Goal: Navigation & Orientation: Find specific page/section

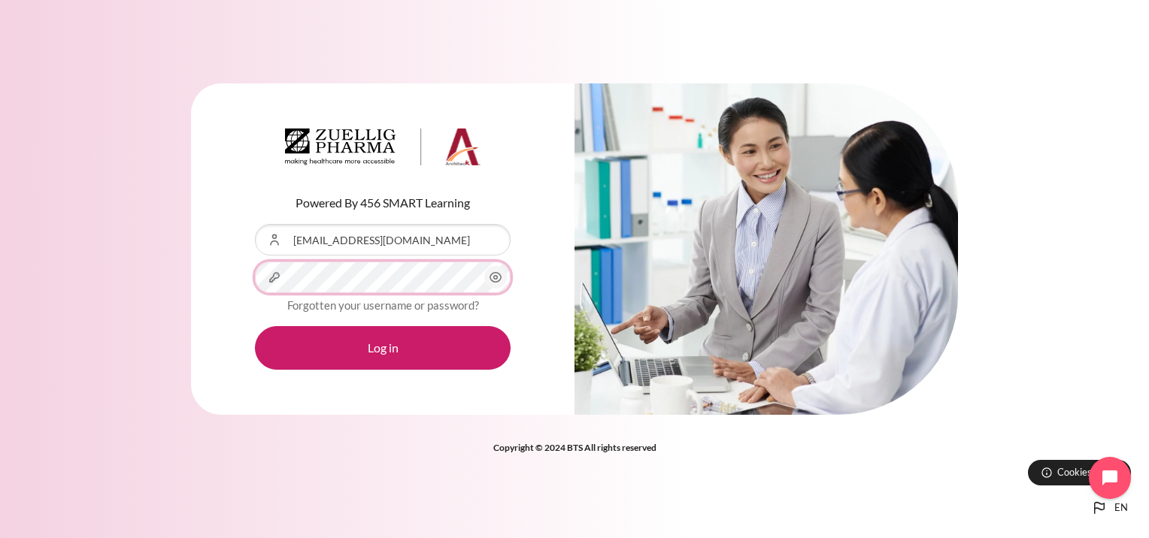
click at [255, 326] on button "Log in" at bounding box center [383, 348] width 256 height 44
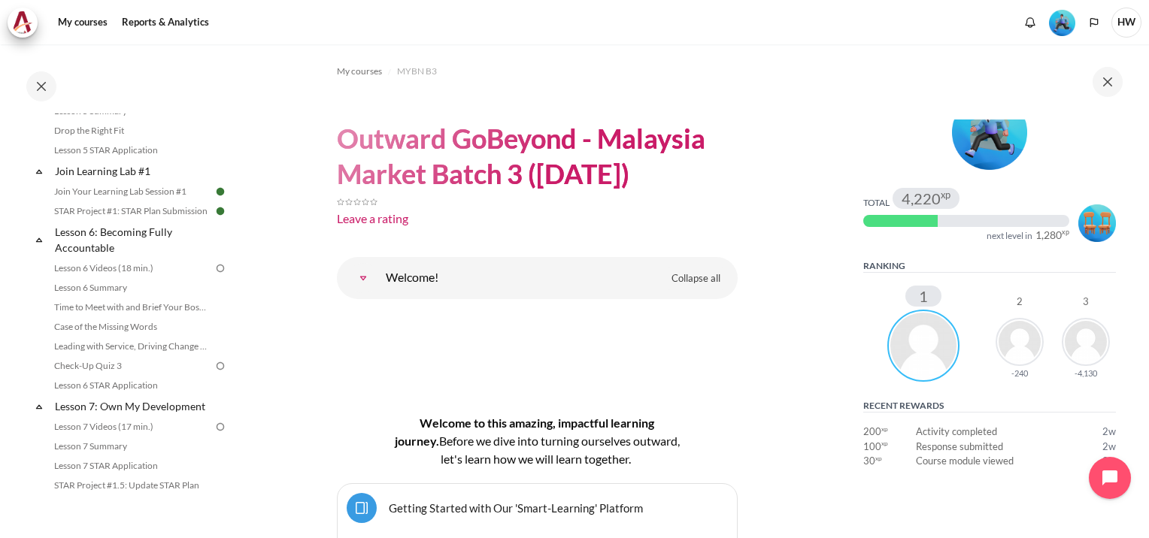
scroll to position [376, 0]
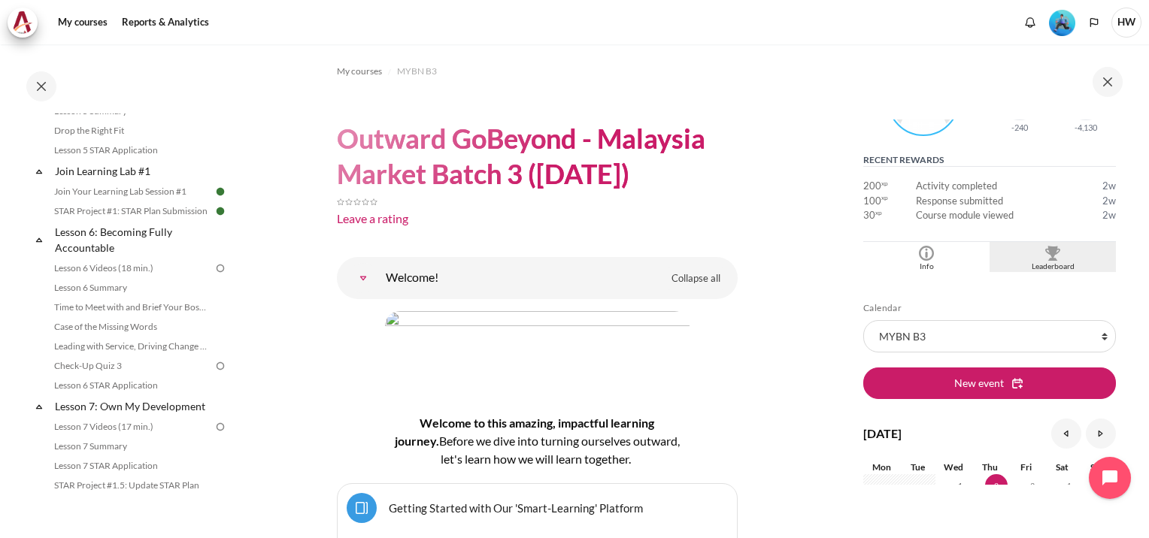
click at [1045, 257] on img "Blocks" at bounding box center [1052, 253] width 15 height 15
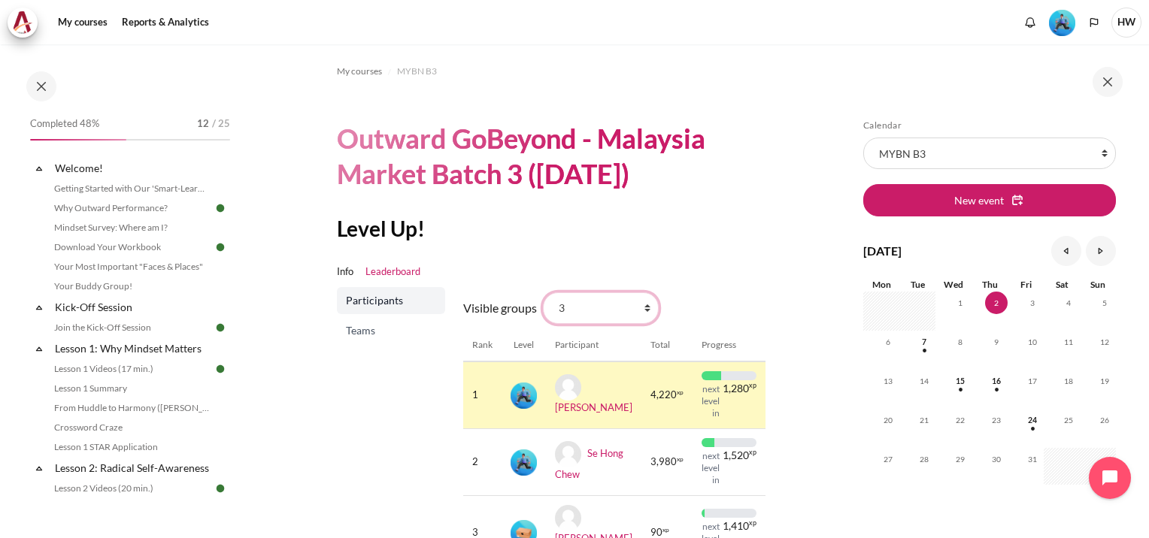
click at [646, 309] on select "All participants 3 1 2 3 4" at bounding box center [601, 308] width 116 height 32
select select "0"
click at [543, 292] on select "All participants 3 1 2 3 4" at bounding box center [601, 308] width 116 height 32
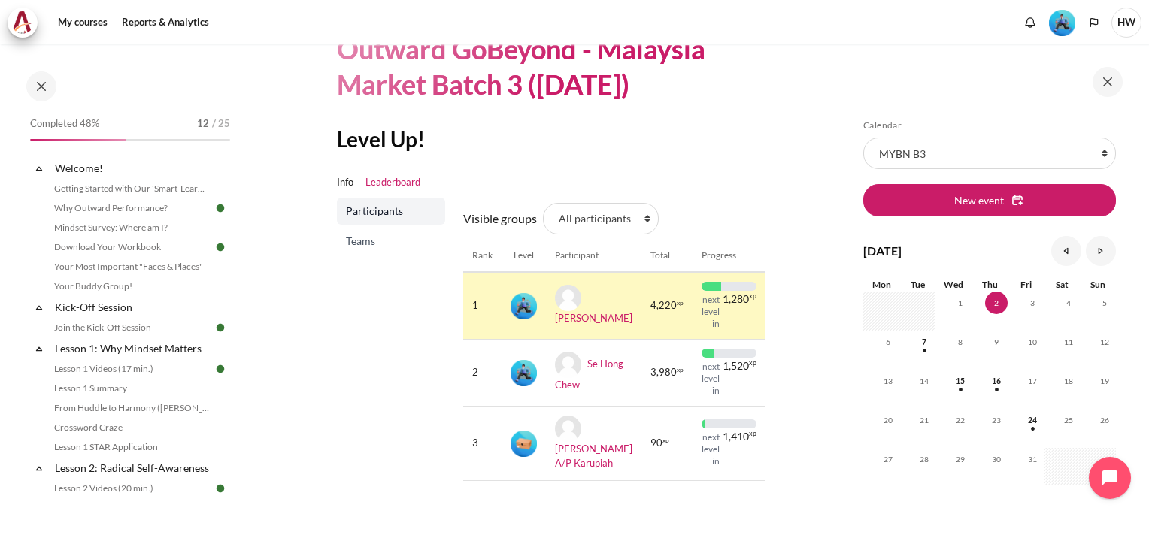
scroll to position [169, 0]
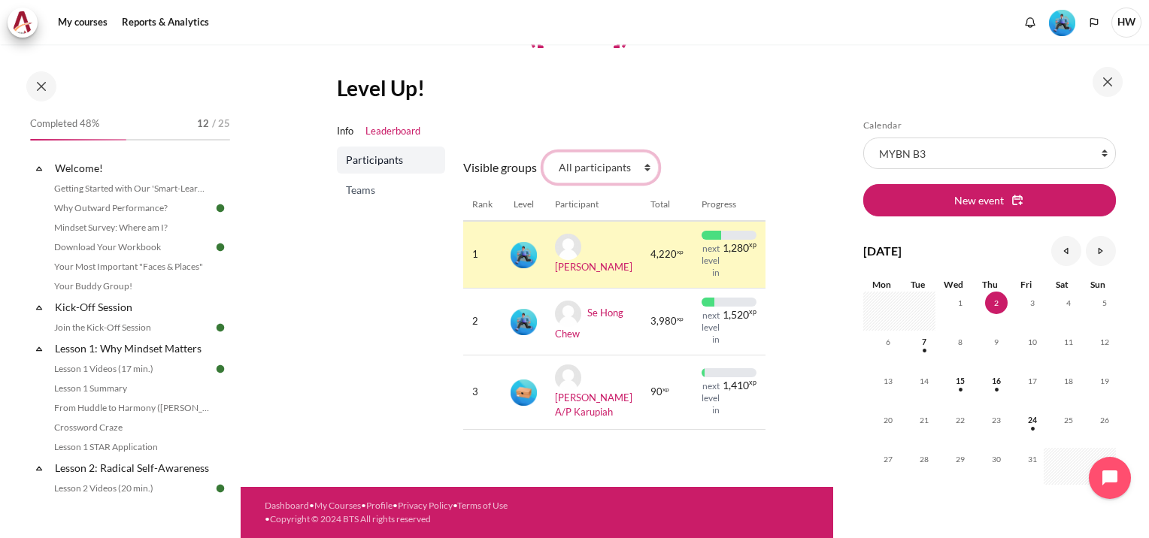
click at [645, 152] on select "All participants 3 1 2 3 4" at bounding box center [601, 168] width 116 height 32
select select "4963"
click at [543, 152] on select "All participants 3 1 2 3 4" at bounding box center [601, 168] width 116 height 32
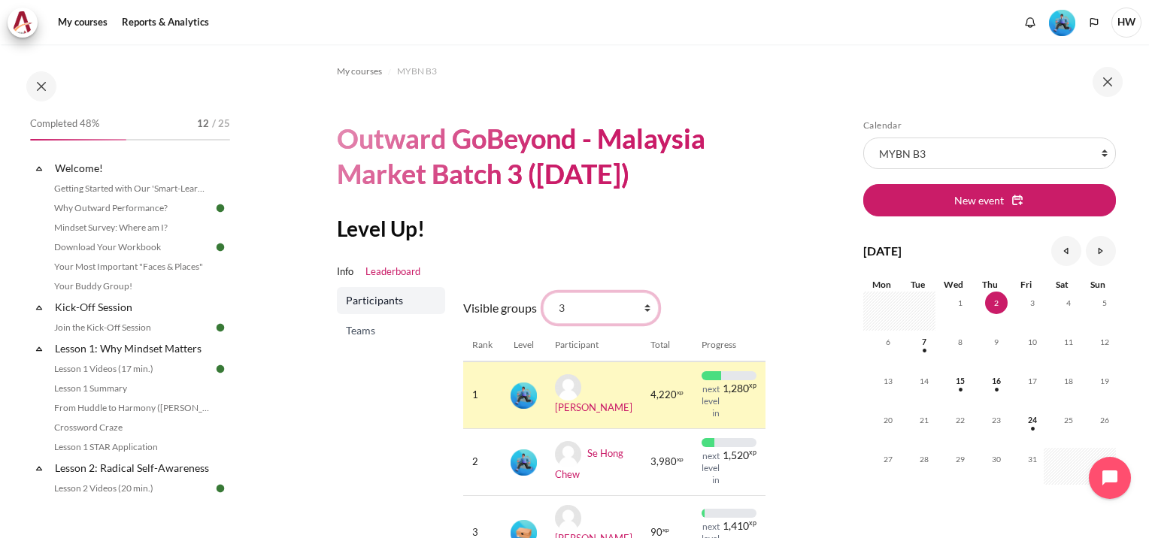
click at [644, 307] on select "All participants 3 1 2 3 4" at bounding box center [601, 308] width 116 height 32
select select "4961"
click at [543, 292] on select "All participants 3 1 2 3 4" at bounding box center [601, 308] width 116 height 32
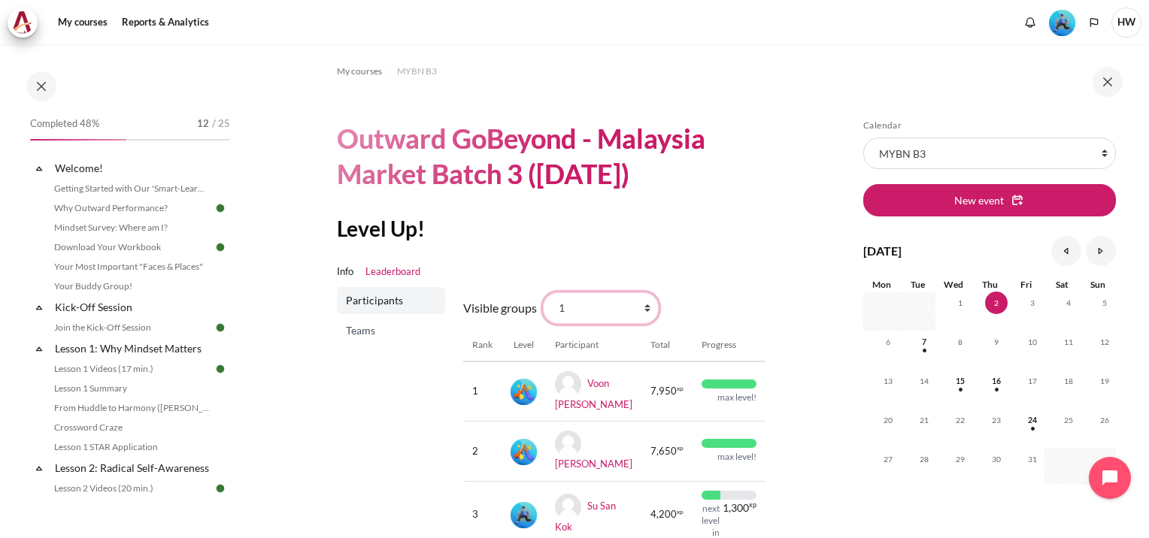
click at [641, 307] on select "All participants 3 1 2 3 4" at bounding box center [601, 308] width 116 height 32
select select "4963"
click at [543, 292] on select "All participants 3 1 2 3 4" at bounding box center [601, 308] width 116 height 32
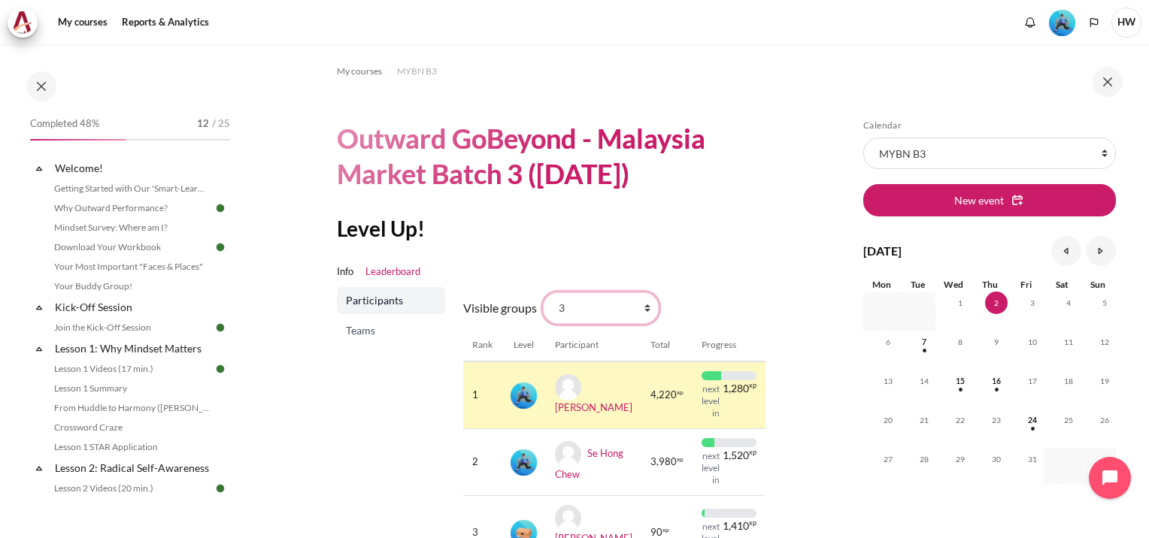
click at [646, 308] on select "All participants 3 1 2 3 4" at bounding box center [601, 308] width 116 height 32
click at [722, 259] on ul "Info Leaderboard" at bounding box center [537, 272] width 401 height 30
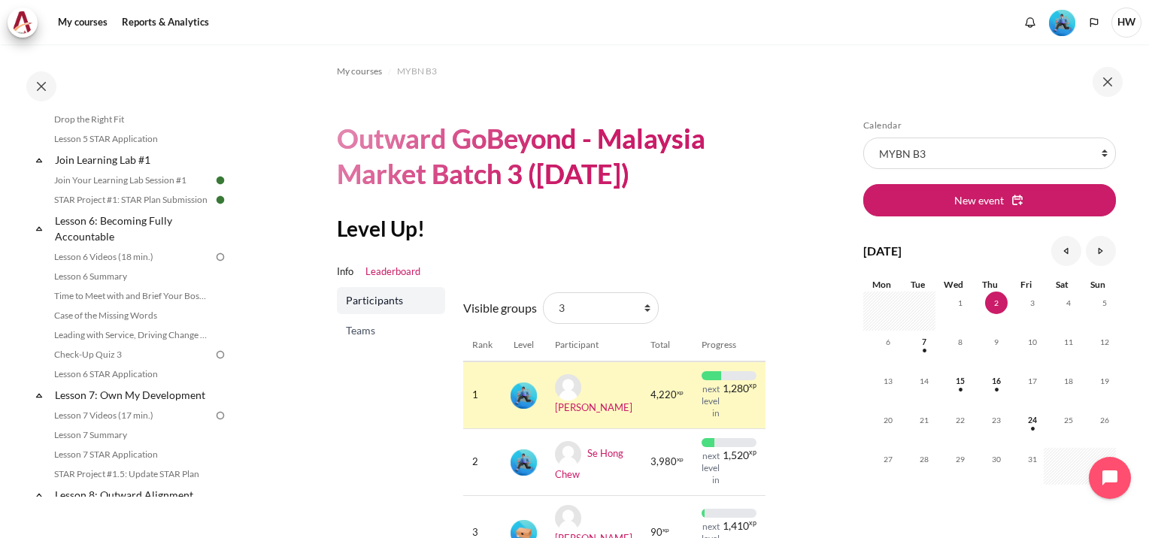
scroll to position [756, 0]
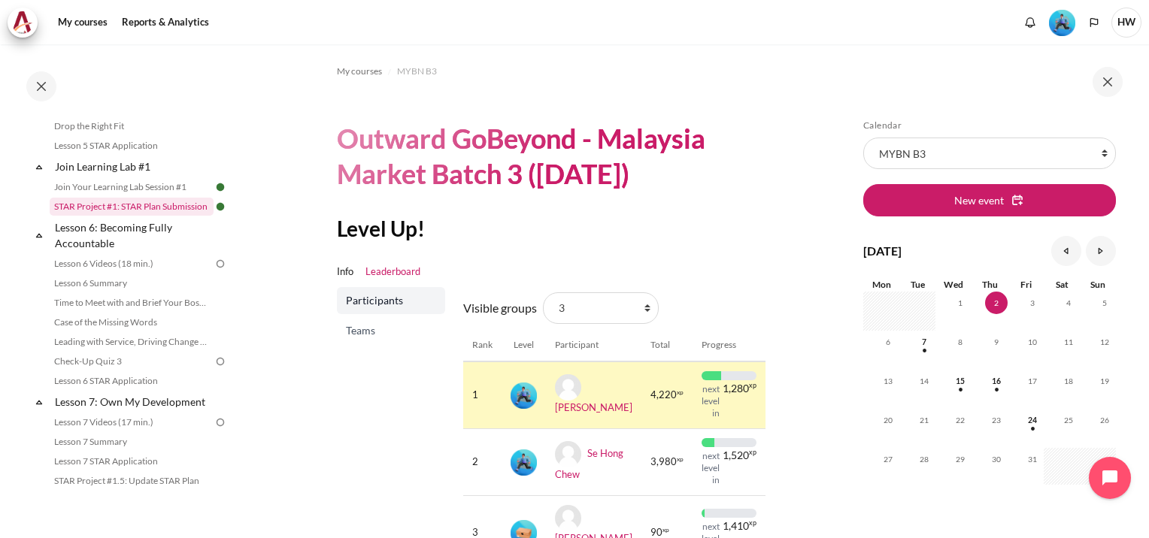
click at [114, 216] on link "STAR Project #1: STAR Plan Submission" at bounding box center [132, 207] width 164 height 18
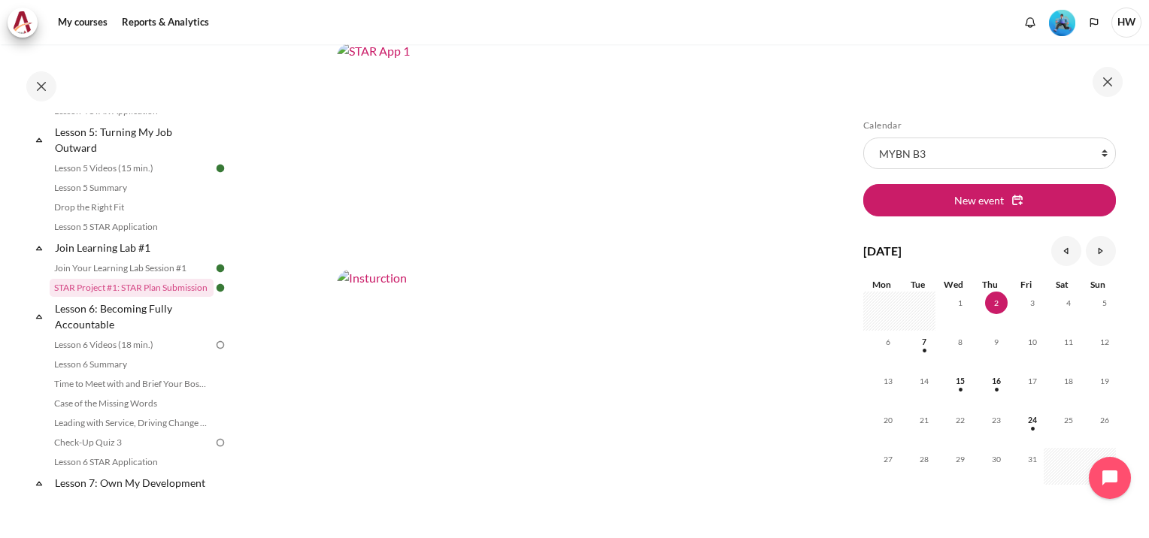
scroll to position [192, 0]
